Goal: Information Seeking & Learning: Understand process/instructions

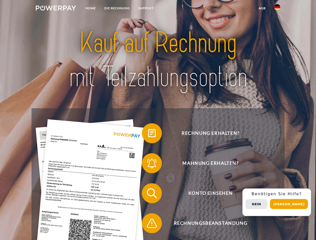
click at [56, 9] on img at bounding box center [56, 8] width 40 height 5
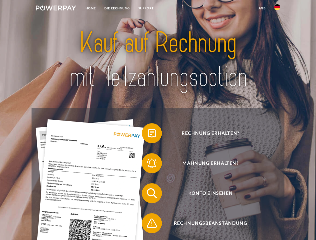
click at [277, 9] on img at bounding box center [277, 7] width 6 height 6
click at [262, 8] on link "agb" at bounding box center [263, 8] width 16 height 9
click at [148, 134] on span at bounding box center [144, 133] width 25 height 25
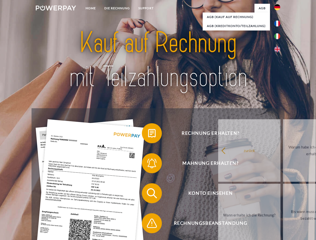
click at [148, 165] on div "Rechnung erhalten? Mahnung erhalten? Konto einsehen" at bounding box center [158, 208] width 253 height 200
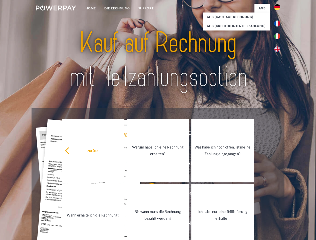
click at [148, 195] on link "Bis wann muss die Rechnung bezahlt werden?" at bounding box center [158, 215] width 62 height 63
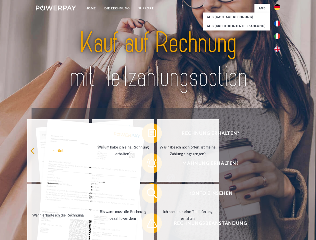
click at [148, 225] on span at bounding box center [144, 223] width 25 height 25
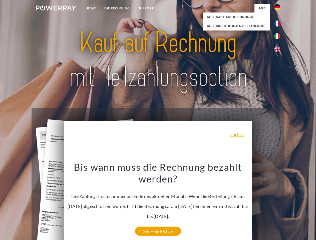
click at [279, 203] on div "Rechnung erhalten? Mahnung erhalten? Konto einsehen" at bounding box center [158, 208] width 253 height 200
click at [266, 204] on span "Konto einsehen" at bounding box center [210, 194] width 123 height 20
click at [291, 204] on header "Home DIE RECHNUNG SUPPORT" at bounding box center [158, 173] width 316 height 346
